Goal: Task Accomplishment & Management: Manage account settings

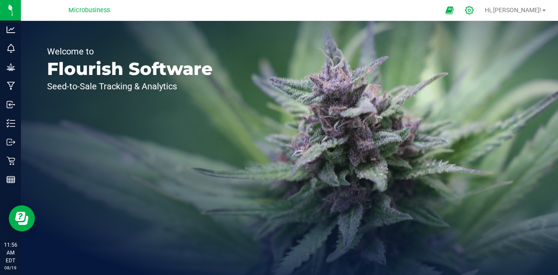
click at [474, 10] on icon at bounding box center [469, 10] width 9 height 9
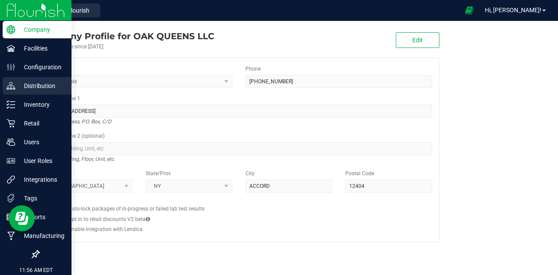
click at [34, 85] on p "Distribution" at bounding box center [41, 86] width 52 height 10
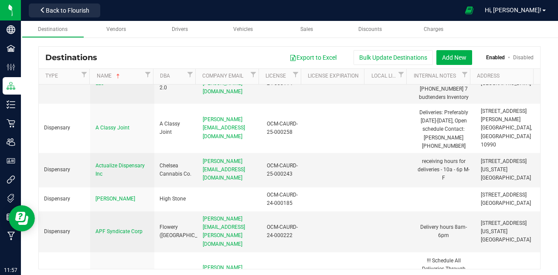
scroll to position [146, 0]
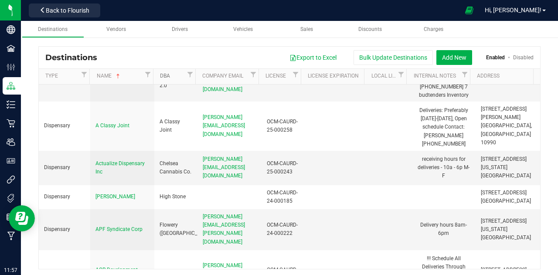
click at [175, 73] on link "DBA" at bounding box center [172, 76] width 25 height 7
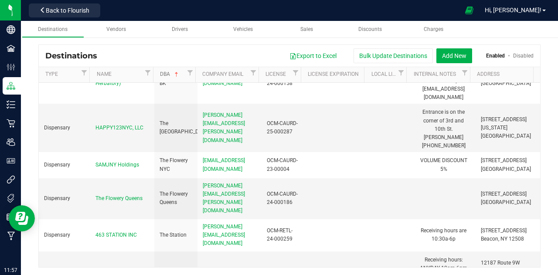
scroll to position [2957, 0]
click at [117, 272] on span "GREEN HUT" at bounding box center [109, 275] width 28 height 6
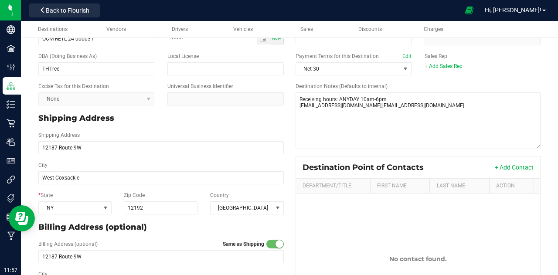
scroll to position [86, 0]
click at [505, 169] on button "+ Add Contact" at bounding box center [514, 167] width 39 height 9
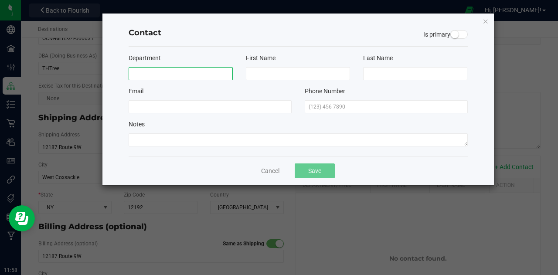
click at [178, 70] on input at bounding box center [181, 73] width 104 height 13
type input "General Manager"
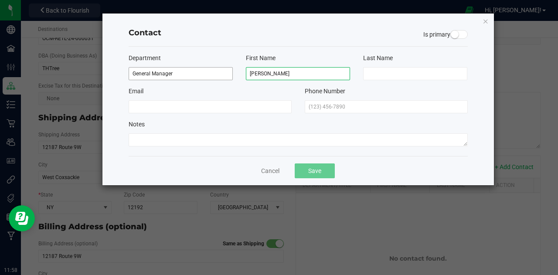
type input "[PERSON_NAME]"
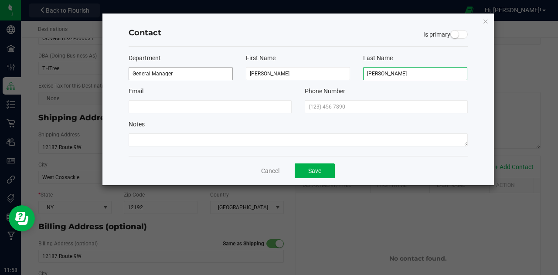
type input "[PERSON_NAME]"
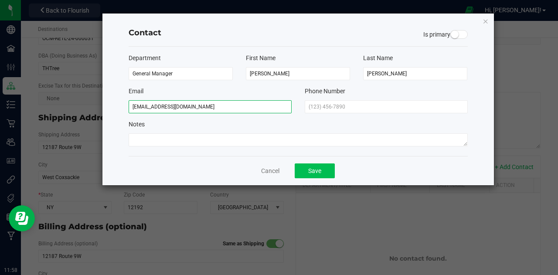
type input "[EMAIL_ADDRESS][DOMAIN_NAME]"
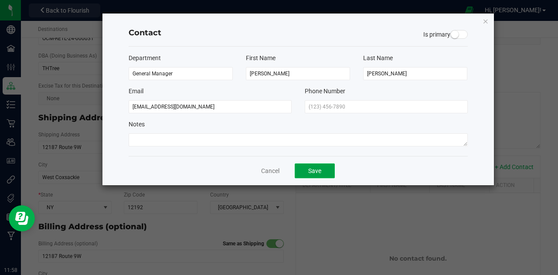
click at [319, 170] on button "Save" at bounding box center [315, 171] width 40 height 15
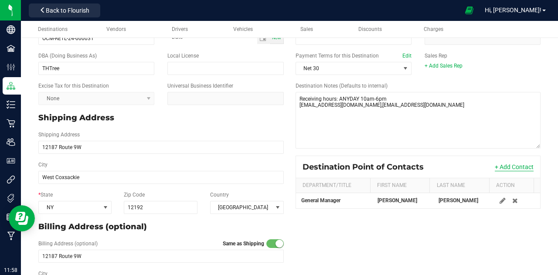
click at [504, 170] on button "+ Add Contact" at bounding box center [514, 167] width 39 height 9
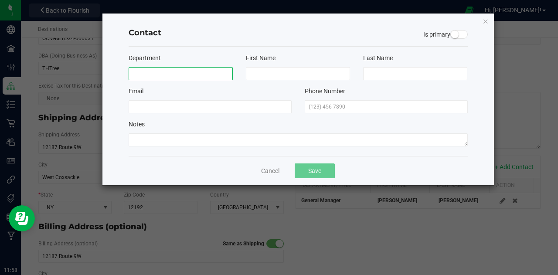
click at [211, 74] on input at bounding box center [181, 73] width 104 height 13
type input "Owner"
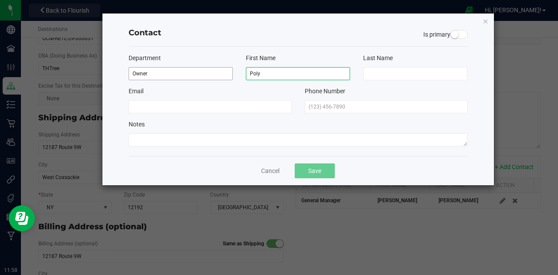
type input "Poly"
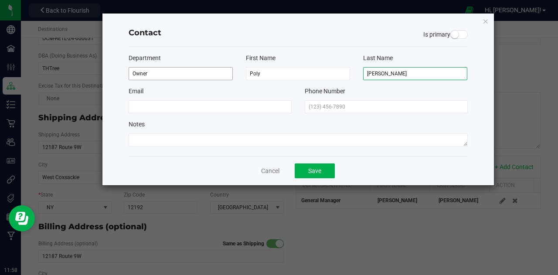
type input "[PERSON_NAME]"
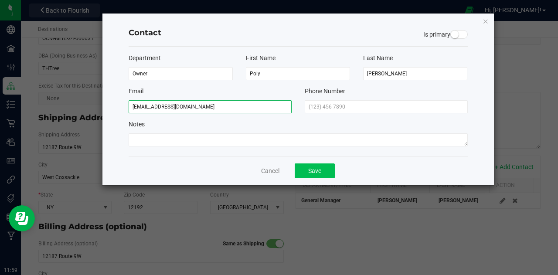
type input "[EMAIL_ADDRESS][DOMAIN_NAME]"
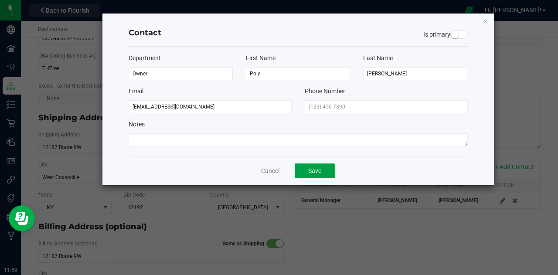
click at [320, 167] on button "Save" at bounding box center [315, 171] width 40 height 15
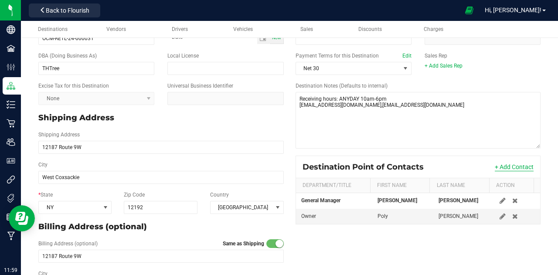
click at [510, 167] on button "+ Add Contact" at bounding box center [514, 167] width 39 height 9
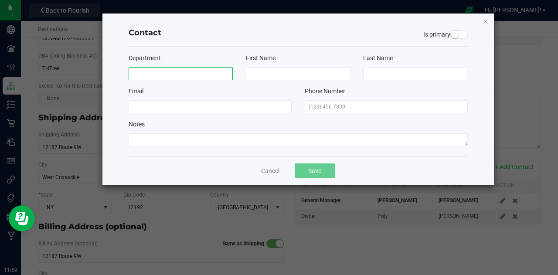
click at [162, 77] on input at bounding box center [181, 73] width 104 height 13
type input "Buyer"
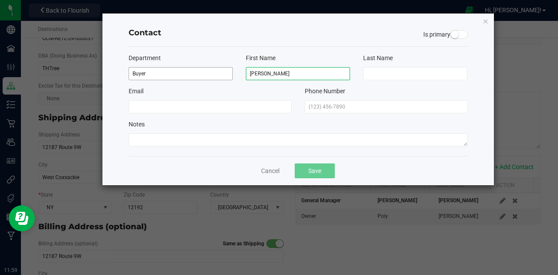
type input "[PERSON_NAME]"
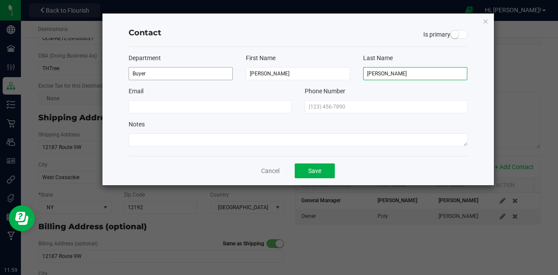
type input "[PERSON_NAME]"
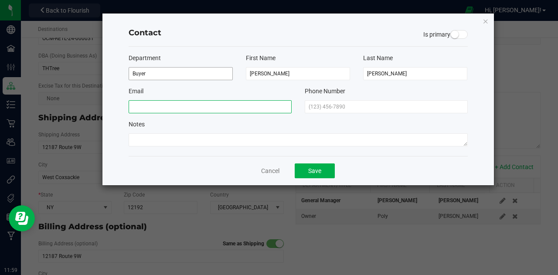
type input "W"
type input "[EMAIL_ADDRESS][DOMAIN_NAME]"
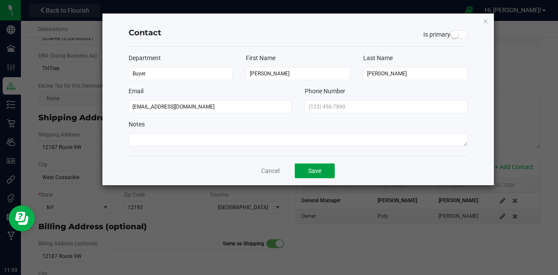
click at [316, 171] on button "Save" at bounding box center [315, 171] width 40 height 15
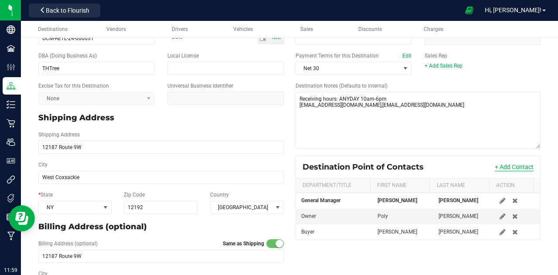
click at [513, 171] on button "+ Add Contact" at bounding box center [514, 167] width 39 height 9
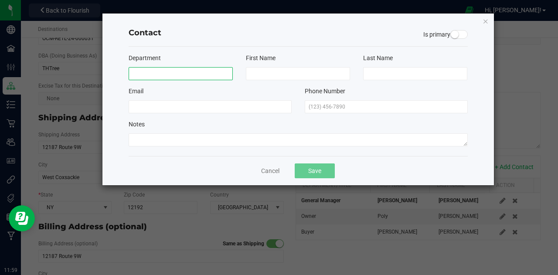
click at [182, 71] on input at bounding box center [181, 73] width 104 height 13
type input "Bookkeeper"
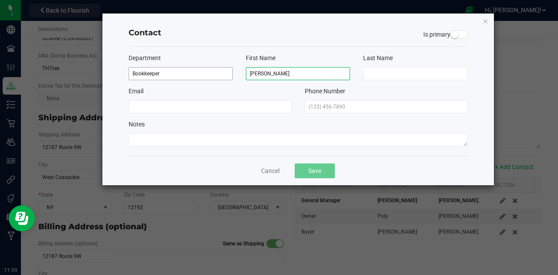
type input "[PERSON_NAME]"
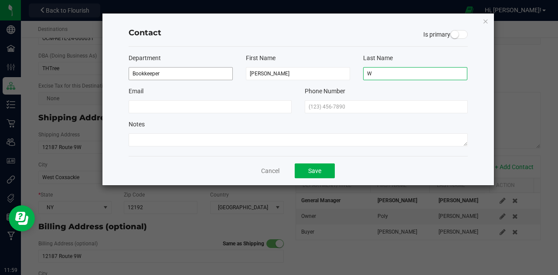
type input "[PERSON_NAME]"
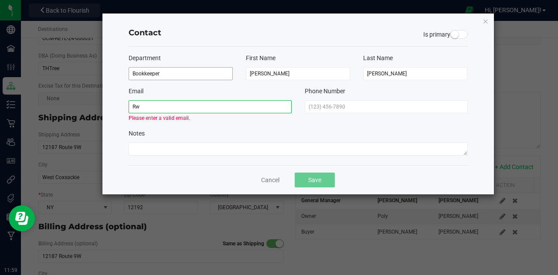
type input "R"
click at [241, 106] on input "[EMAIL_ADDRESS][DOMAIN_NAME]" at bounding box center [210, 106] width 163 height 13
type input "r"
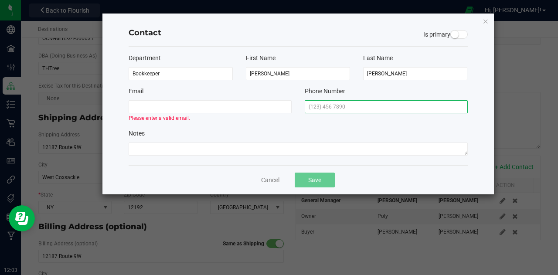
click at [355, 107] on input "text" at bounding box center [386, 106] width 163 height 13
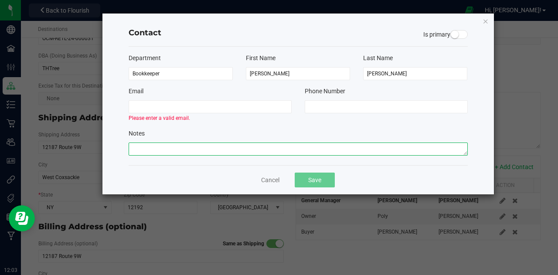
click at [218, 151] on textarea at bounding box center [298, 149] width 339 height 13
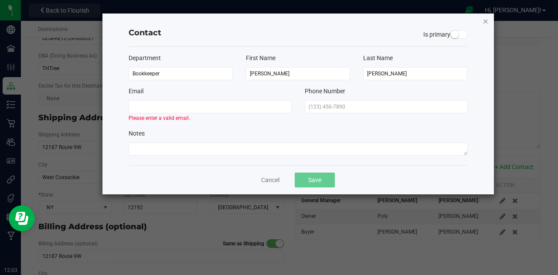
click at [487, 22] on icon "button" at bounding box center [486, 21] width 6 height 10
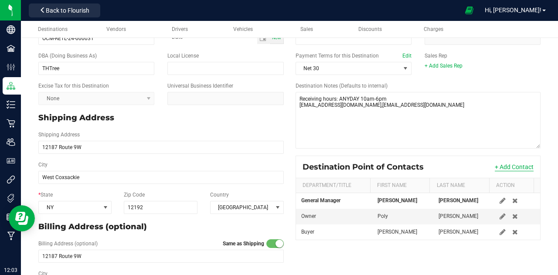
click at [511, 170] on button "+ Add Contact" at bounding box center [514, 167] width 39 height 9
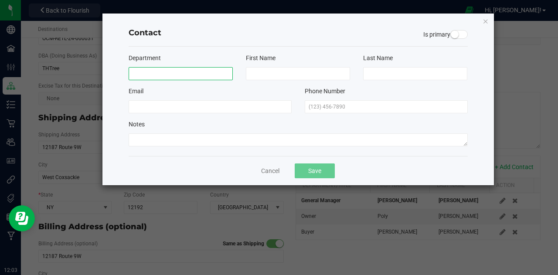
click at [160, 72] on input at bounding box center [181, 73] width 104 height 13
type input "Bookkeeper"
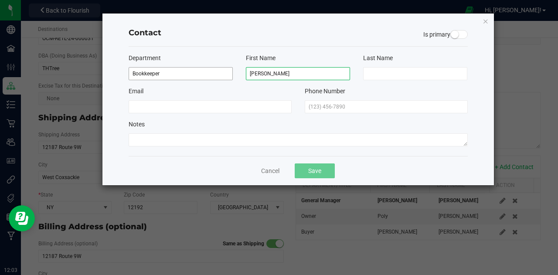
type input "[PERSON_NAME]"
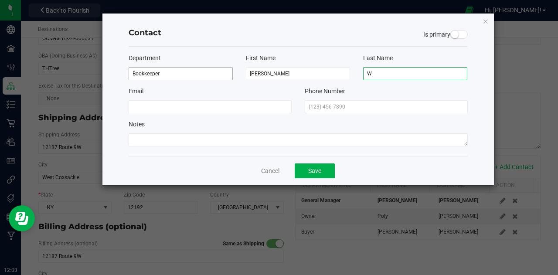
type input "[PERSON_NAME]"
click at [326, 170] on button "Save" at bounding box center [315, 171] width 40 height 15
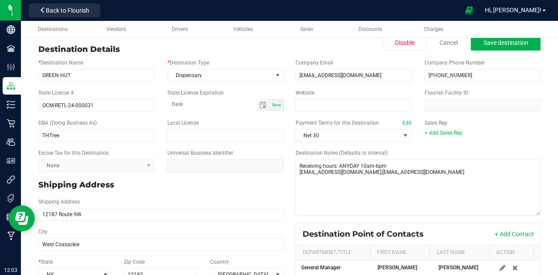
scroll to position [20, 0]
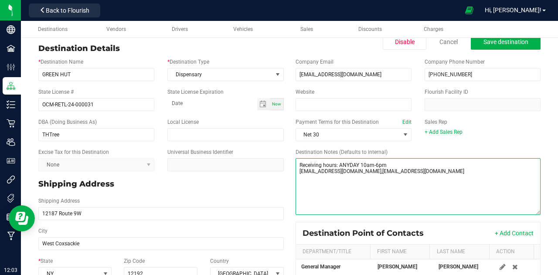
drag, startPoint x: 415, startPoint y: 173, endPoint x: 293, endPoint y: 174, distance: 121.7
click at [296, 174] on textarea "Destination Notes (Defaults to internal)" at bounding box center [418, 186] width 245 height 57
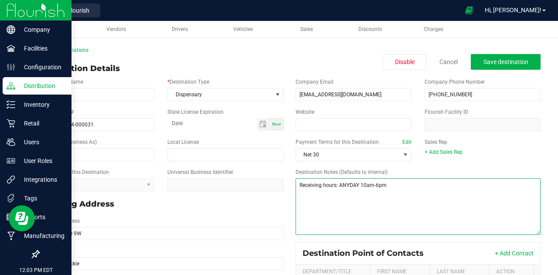
type textarea "Receiving hours: ANYDAY 10am-6pm"
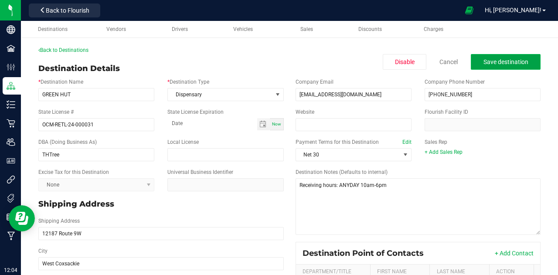
click at [508, 58] on button "Save destination" at bounding box center [506, 62] width 70 height 16
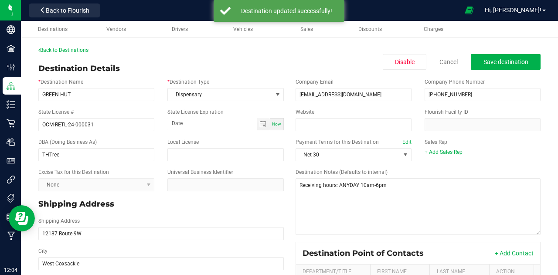
click at [80, 50] on link "Back to Destinations" at bounding box center [63, 50] width 50 height 6
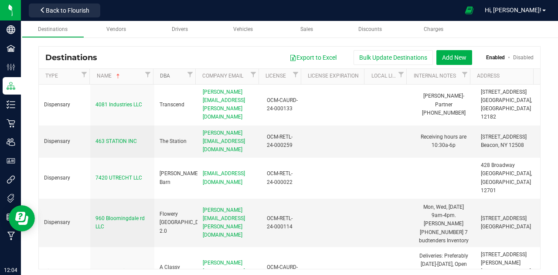
click at [170, 75] on link "DBA" at bounding box center [172, 76] width 25 height 7
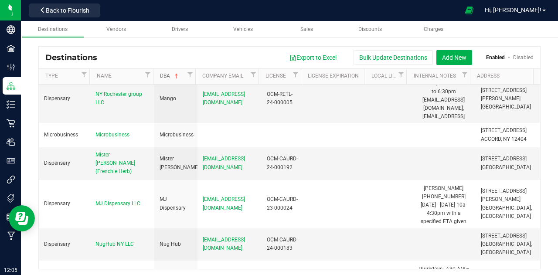
scroll to position [2181, 0]
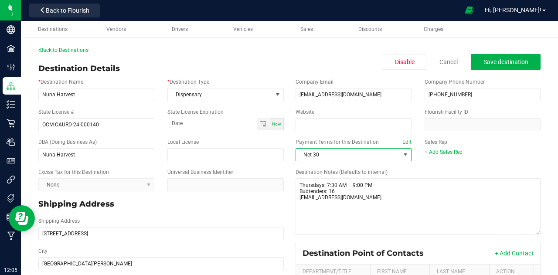
click at [348, 153] on span "Net 30" at bounding box center [348, 155] width 104 height 12
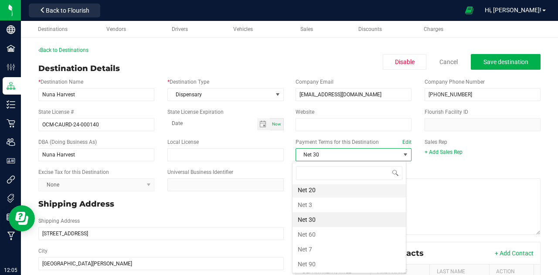
scroll to position [91, 0]
click at [317, 232] on li "Net 60" at bounding box center [349, 234] width 113 height 15
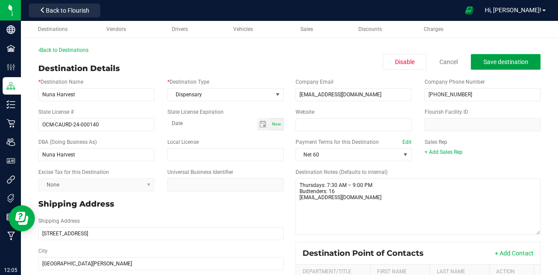
click at [502, 61] on span "Save destination" at bounding box center [506, 61] width 45 height 7
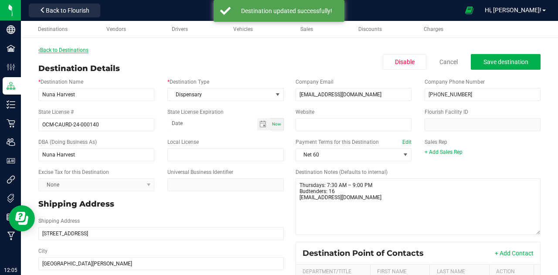
click at [75, 50] on link "Back to Destinations" at bounding box center [63, 50] width 50 height 6
